Goal: Download file/media

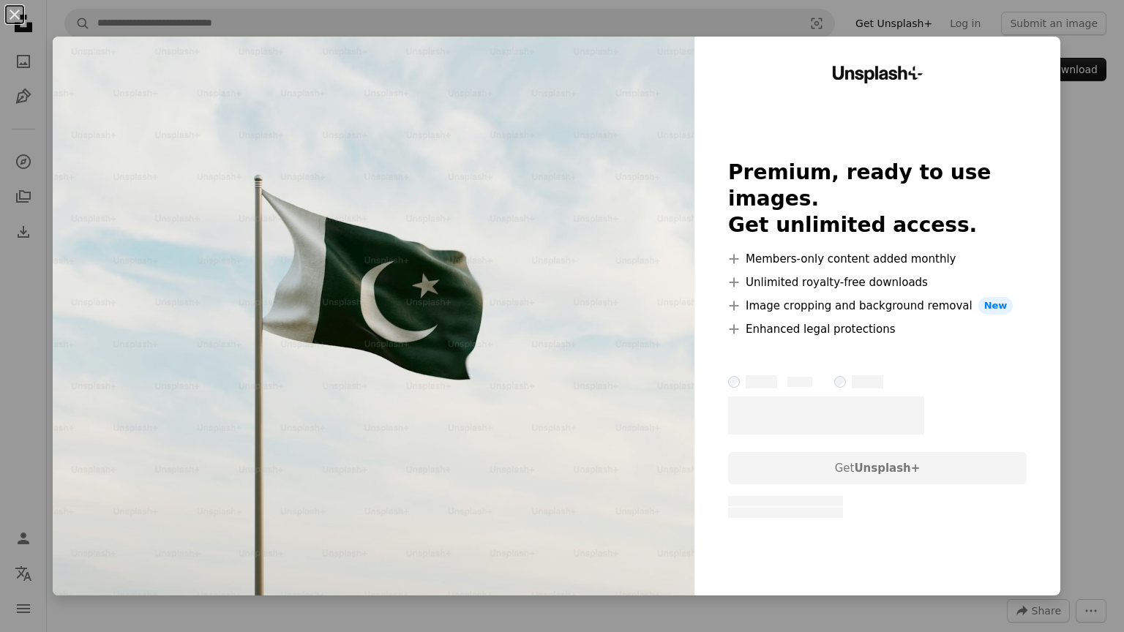
scroll to position [208, 0]
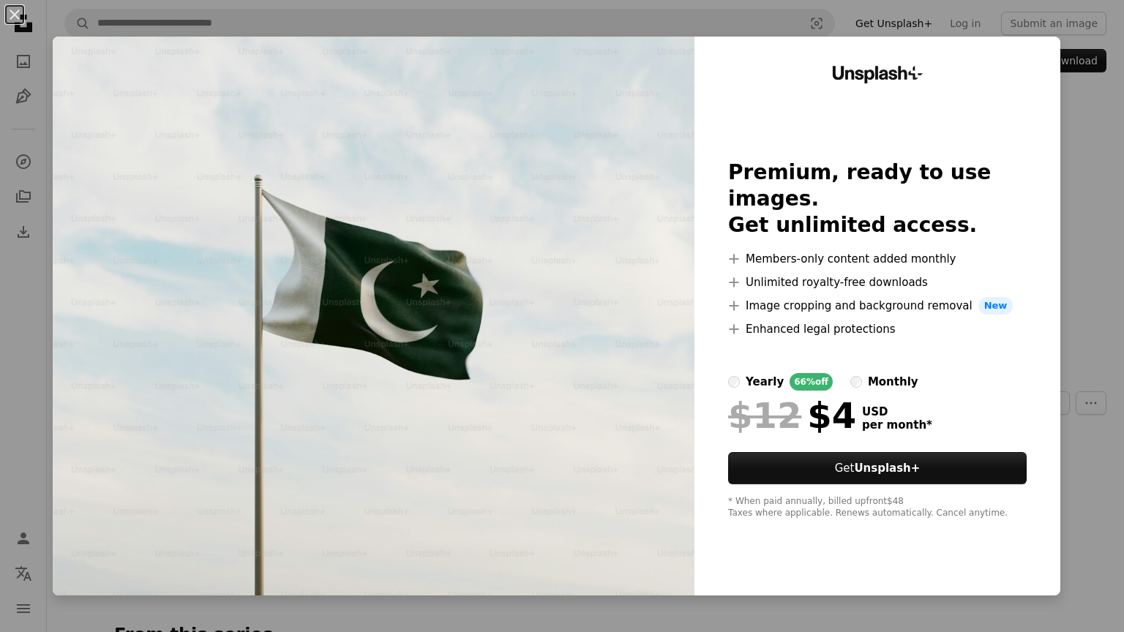
click at [1123, 131] on div "An X shape Unsplash+ Premium, ready to use images. Get unlimited access. A plus…" at bounding box center [562, 316] width 1124 height 632
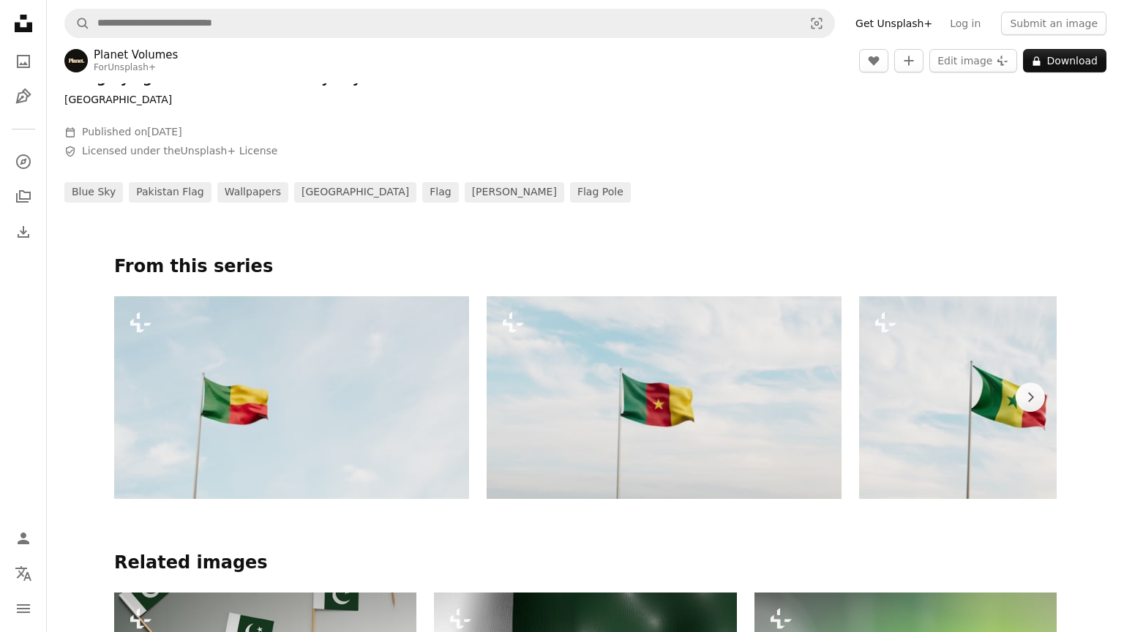
scroll to position [575, 0]
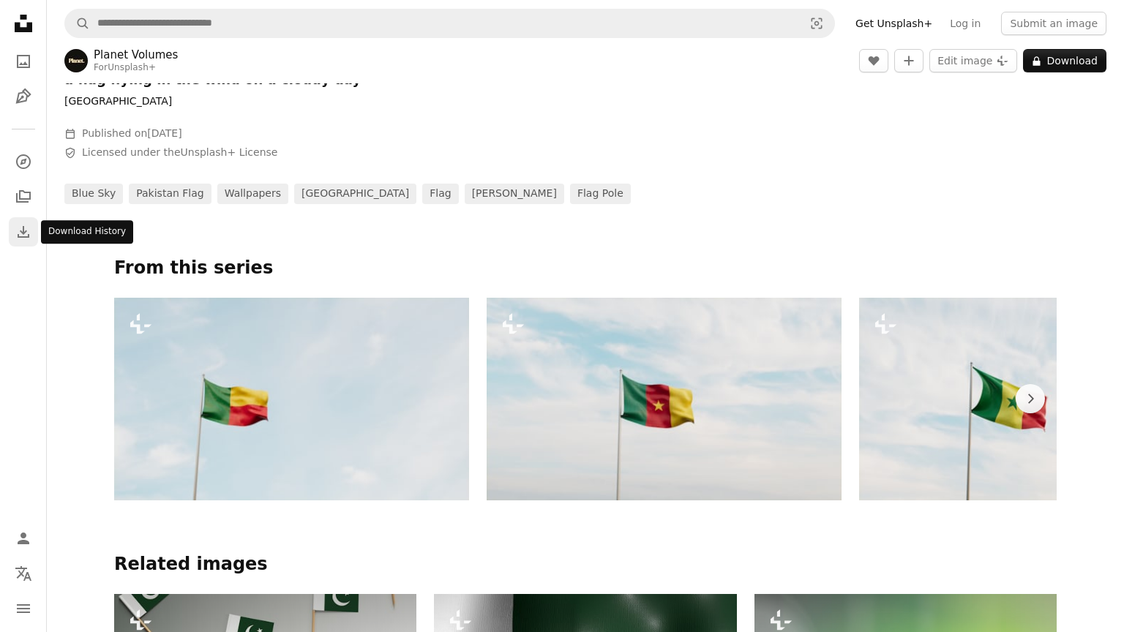
click at [19, 233] on icon "Download" at bounding box center [24, 232] width 18 height 18
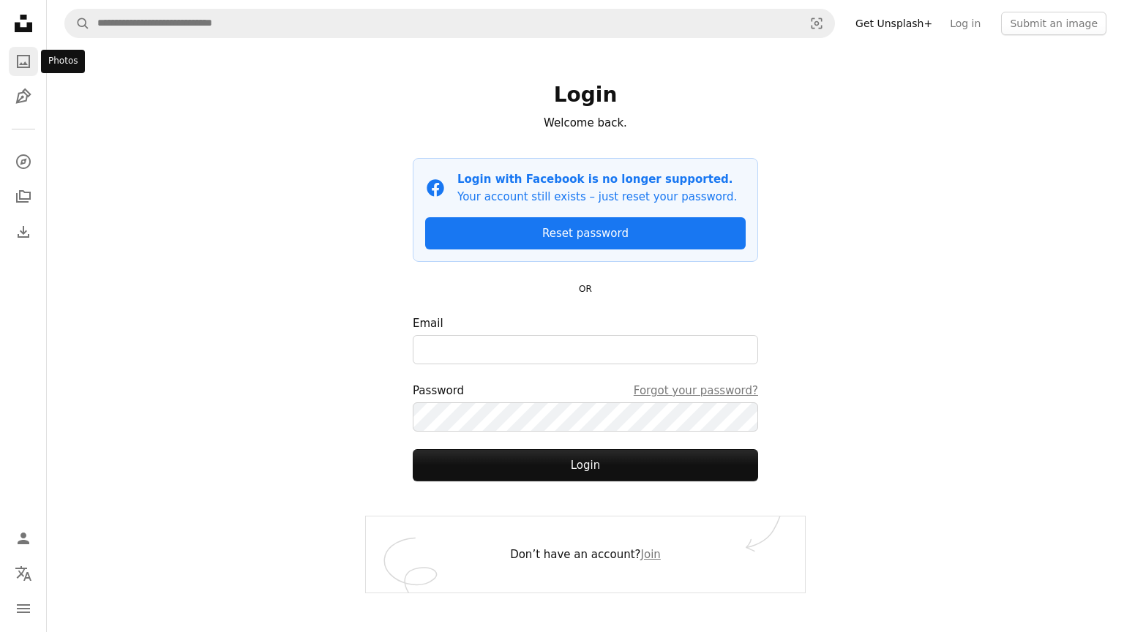
click at [15, 56] on icon "A photo" at bounding box center [24, 62] width 18 height 18
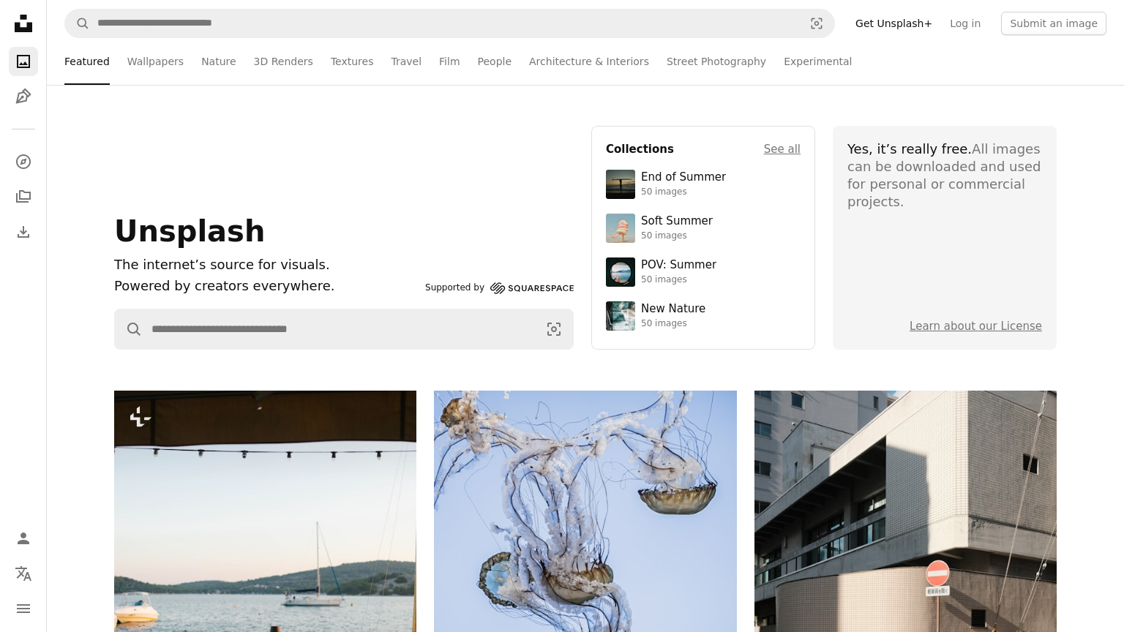
click at [15, 56] on icon "A photo" at bounding box center [24, 62] width 18 height 18
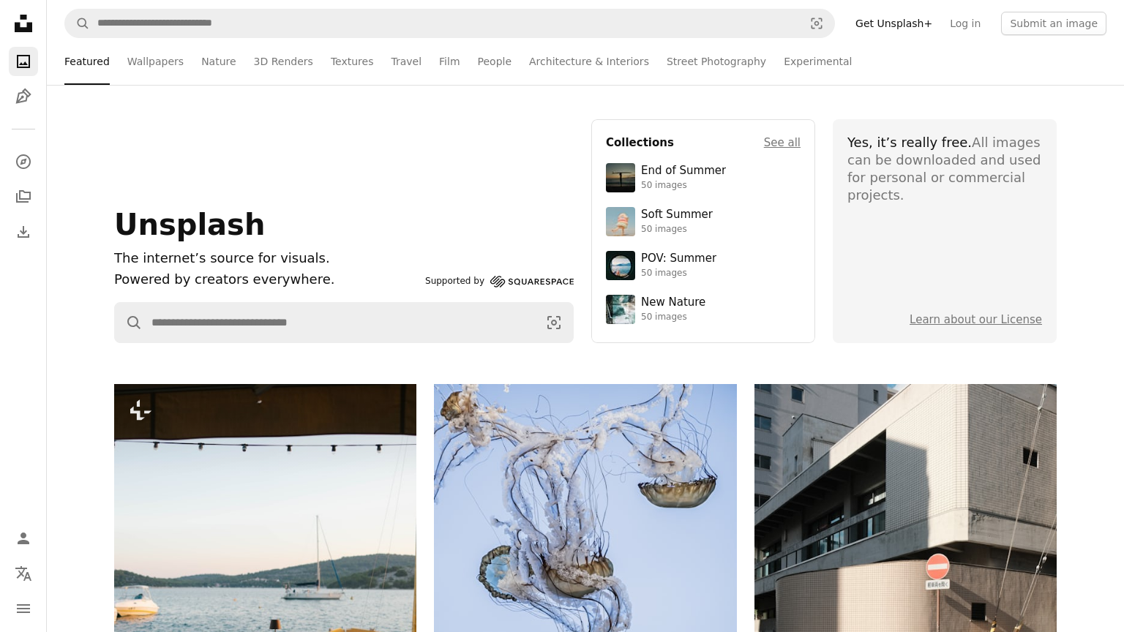
scroll to position [10, 0]
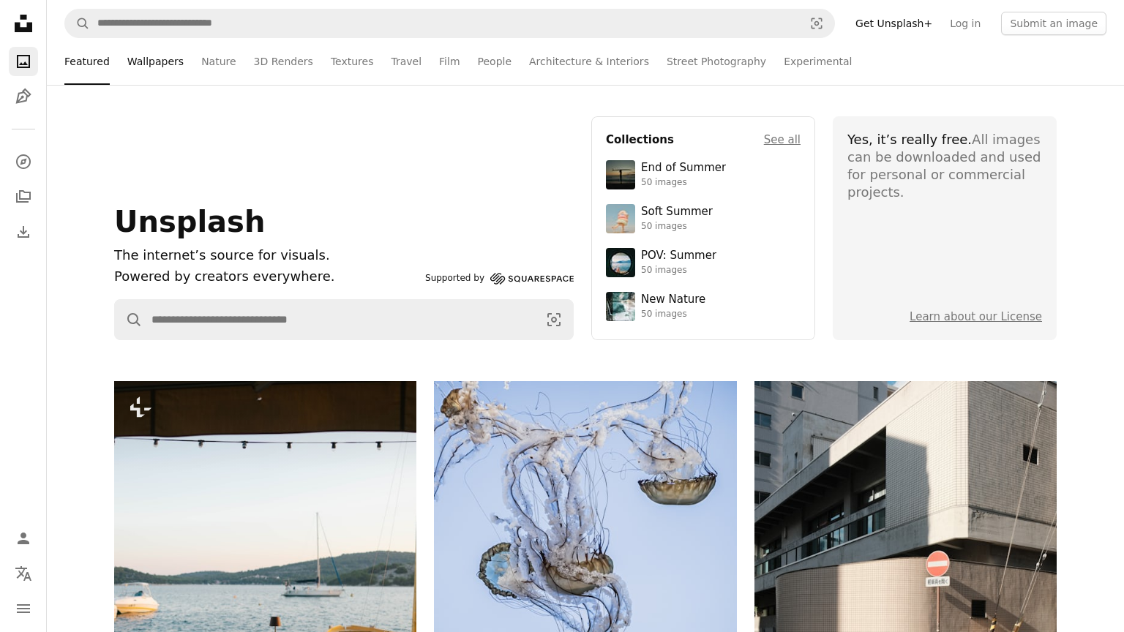
click at [163, 57] on link "Wallpapers" at bounding box center [155, 61] width 56 height 47
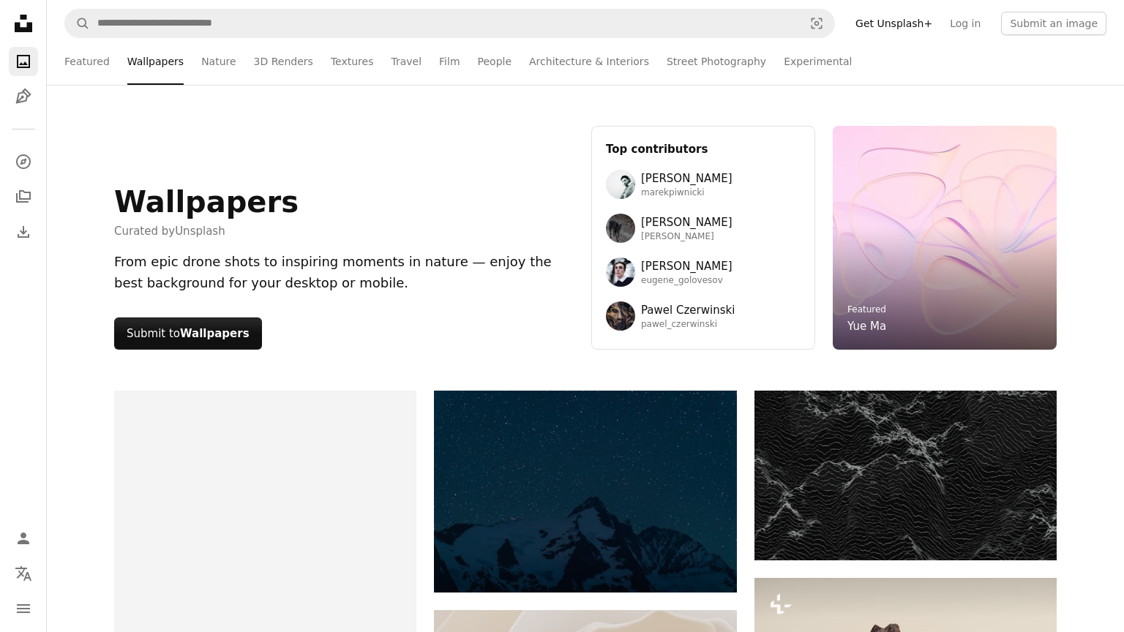
click at [149, 65] on li "Wallpapers" at bounding box center [155, 61] width 56 height 47
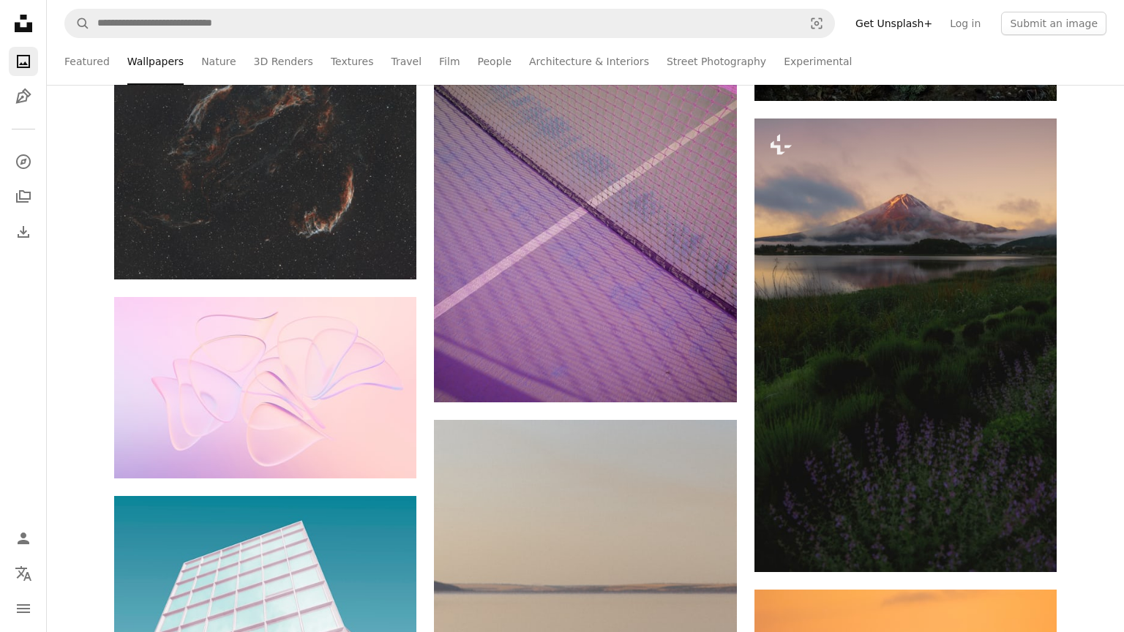
scroll to position [1143, 0]
